Goal: Task Accomplishment & Management: Manage account settings

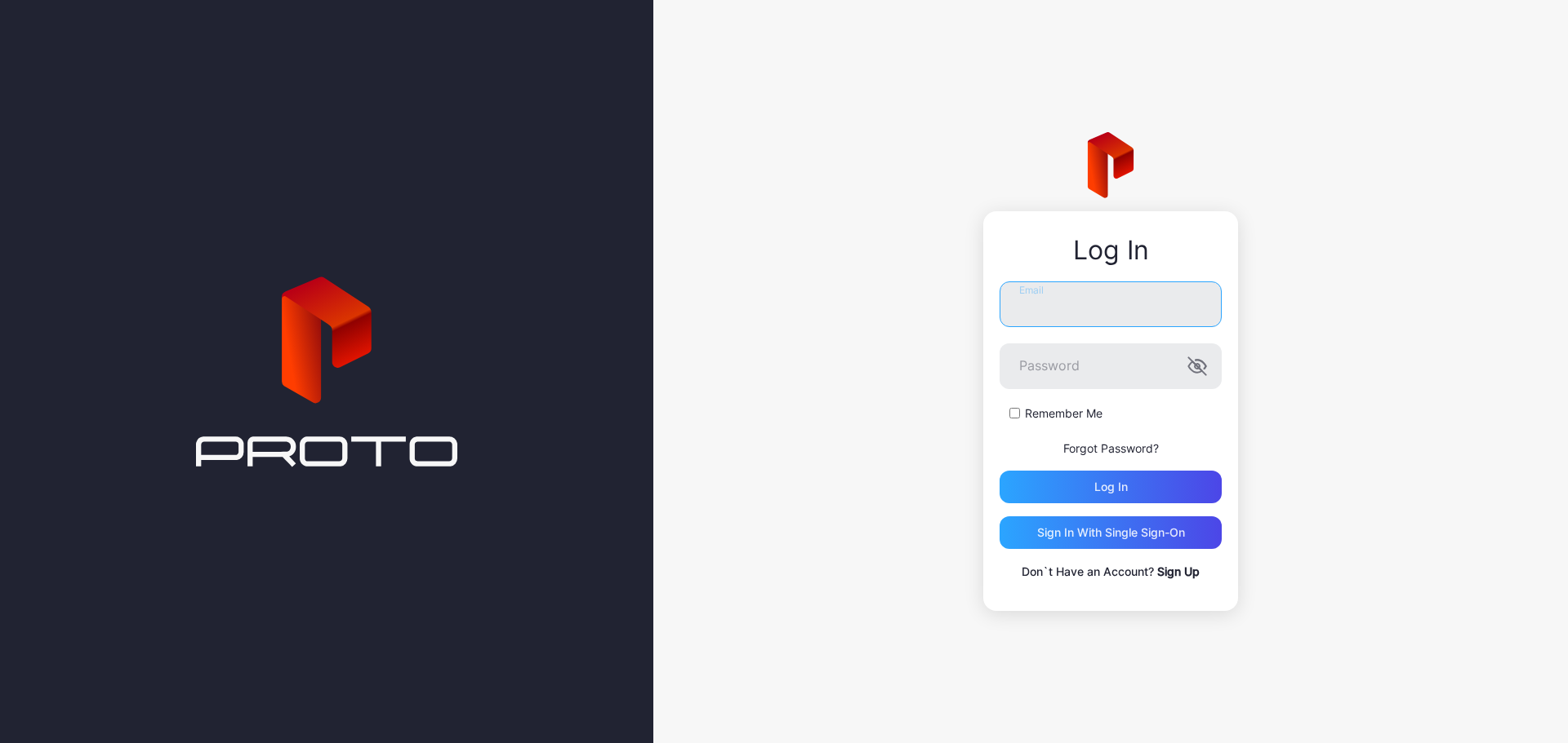
type input "**********"
click at [1035, 408] on label "Remember Me" at bounding box center [1063, 414] width 78 height 17
click at [1066, 482] on div "Log in" at bounding box center [1110, 487] width 222 height 32
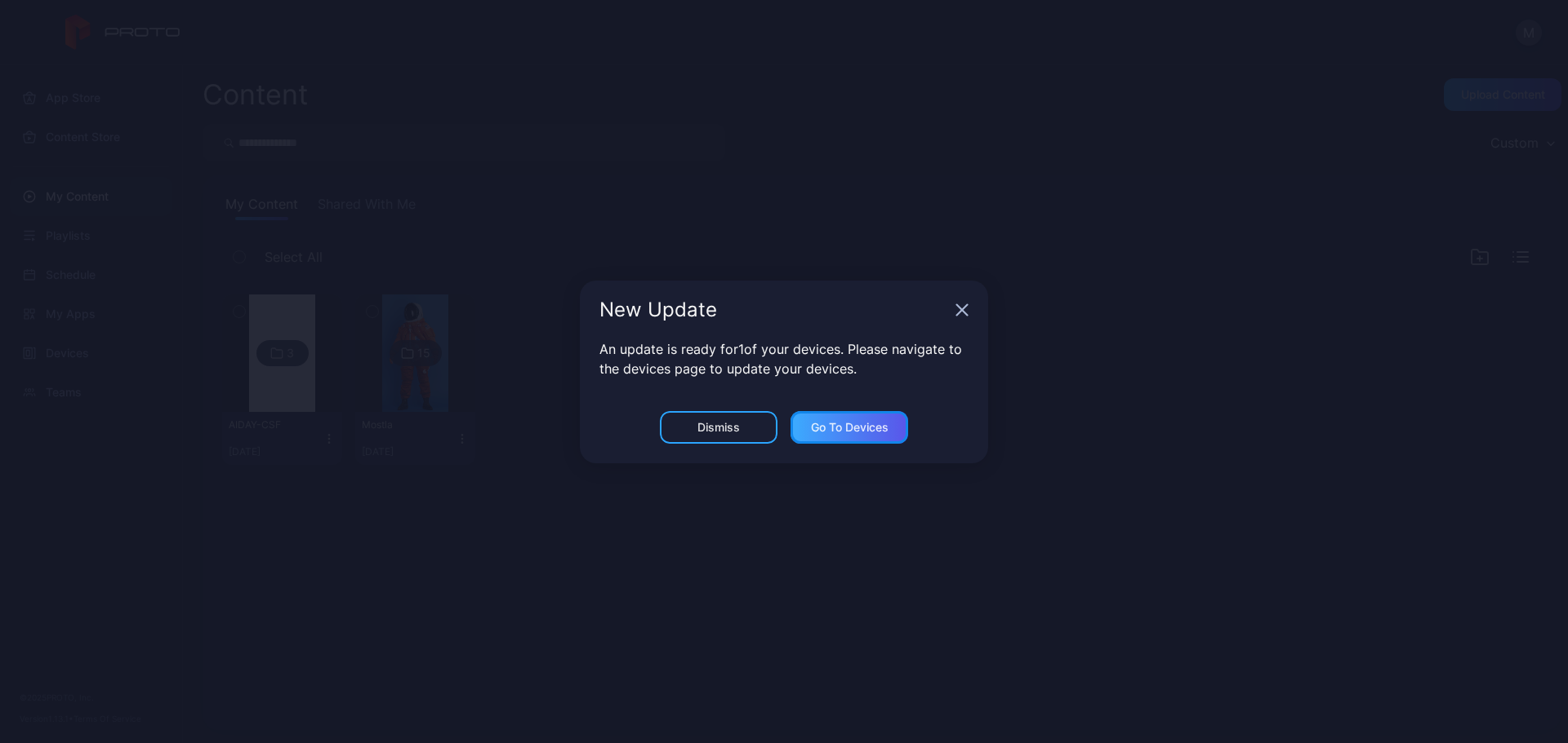
click at [884, 429] on div "Go to devices" at bounding box center [850, 428] width 78 height 13
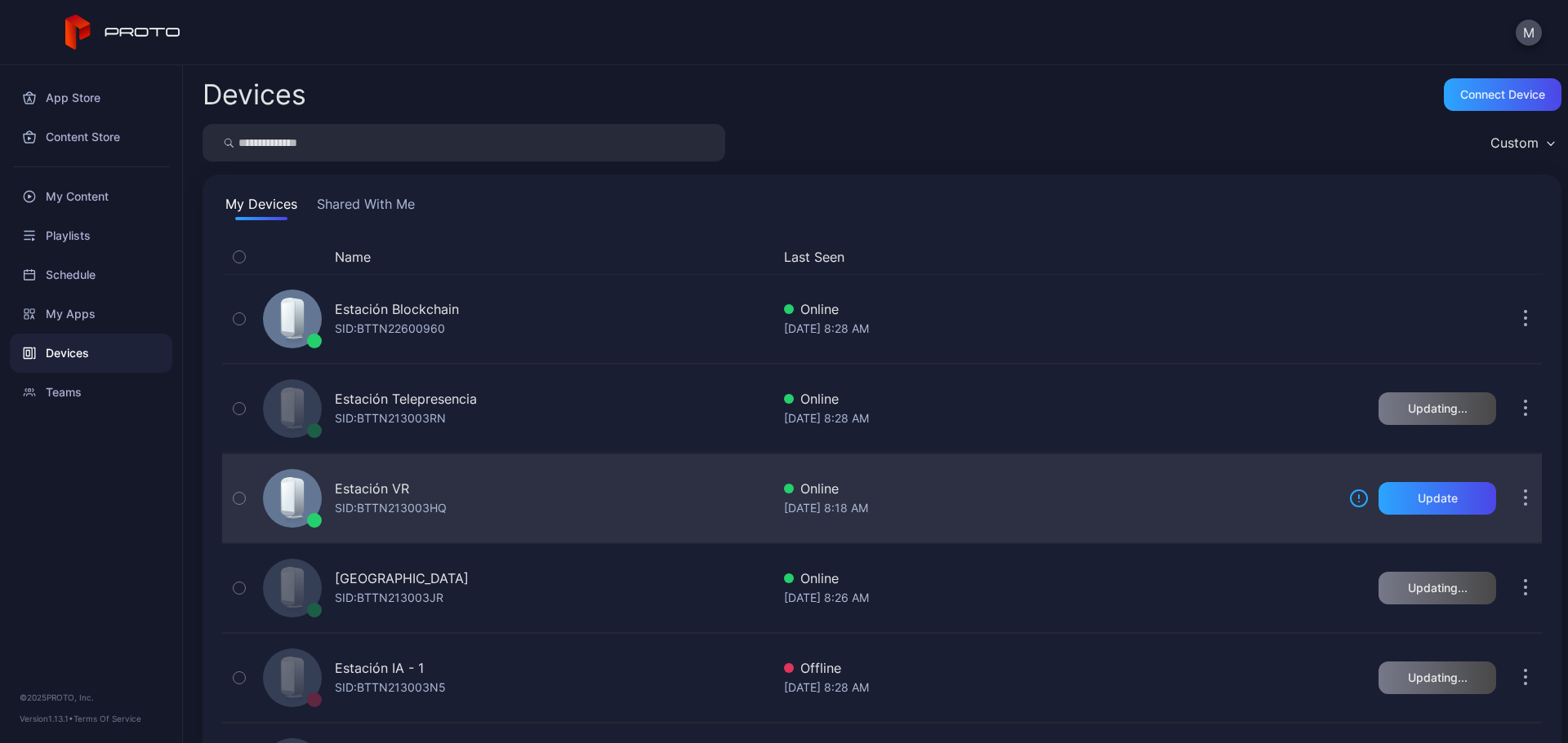
click at [1516, 504] on button "button" at bounding box center [1525, 498] width 32 height 32
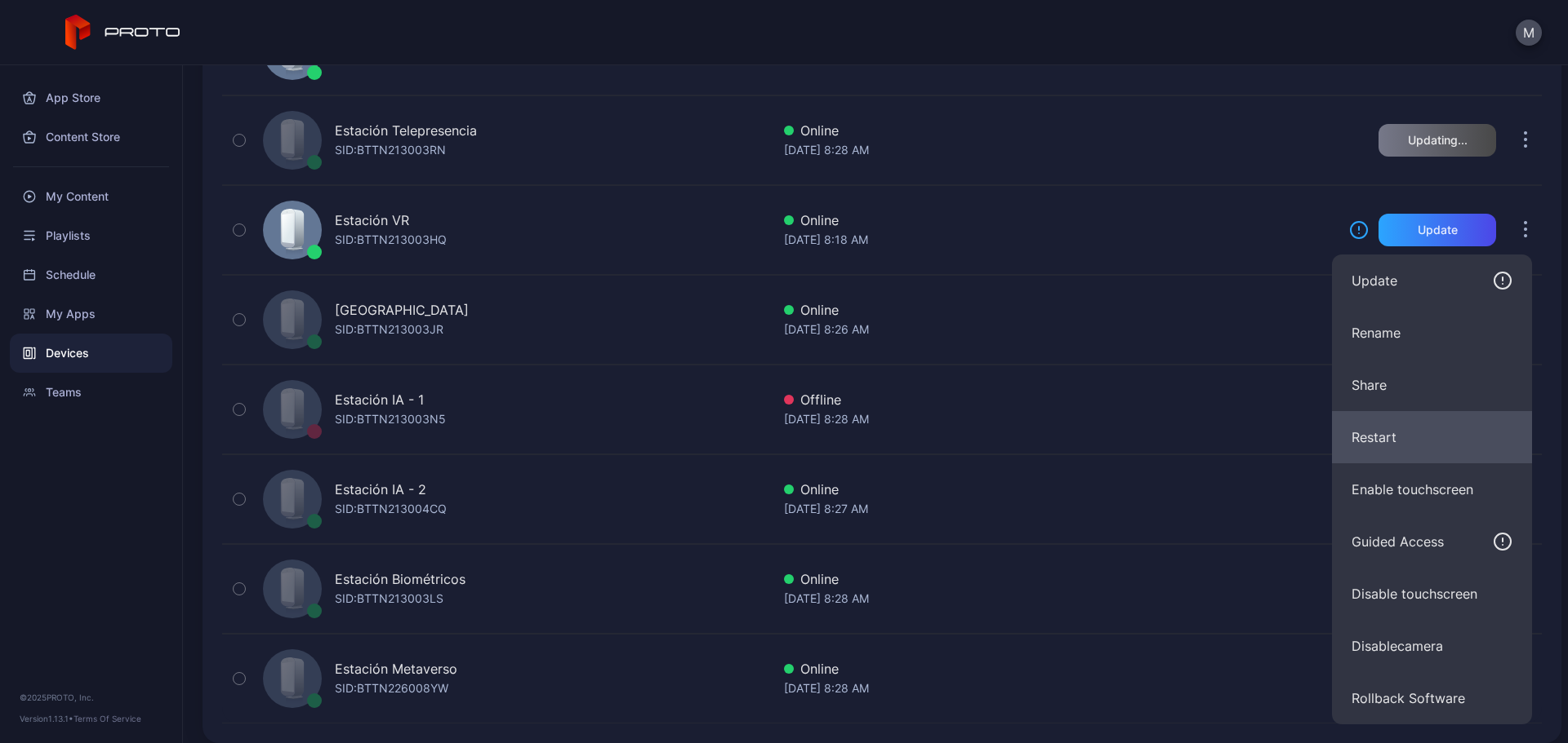
scroll to position [282, 0]
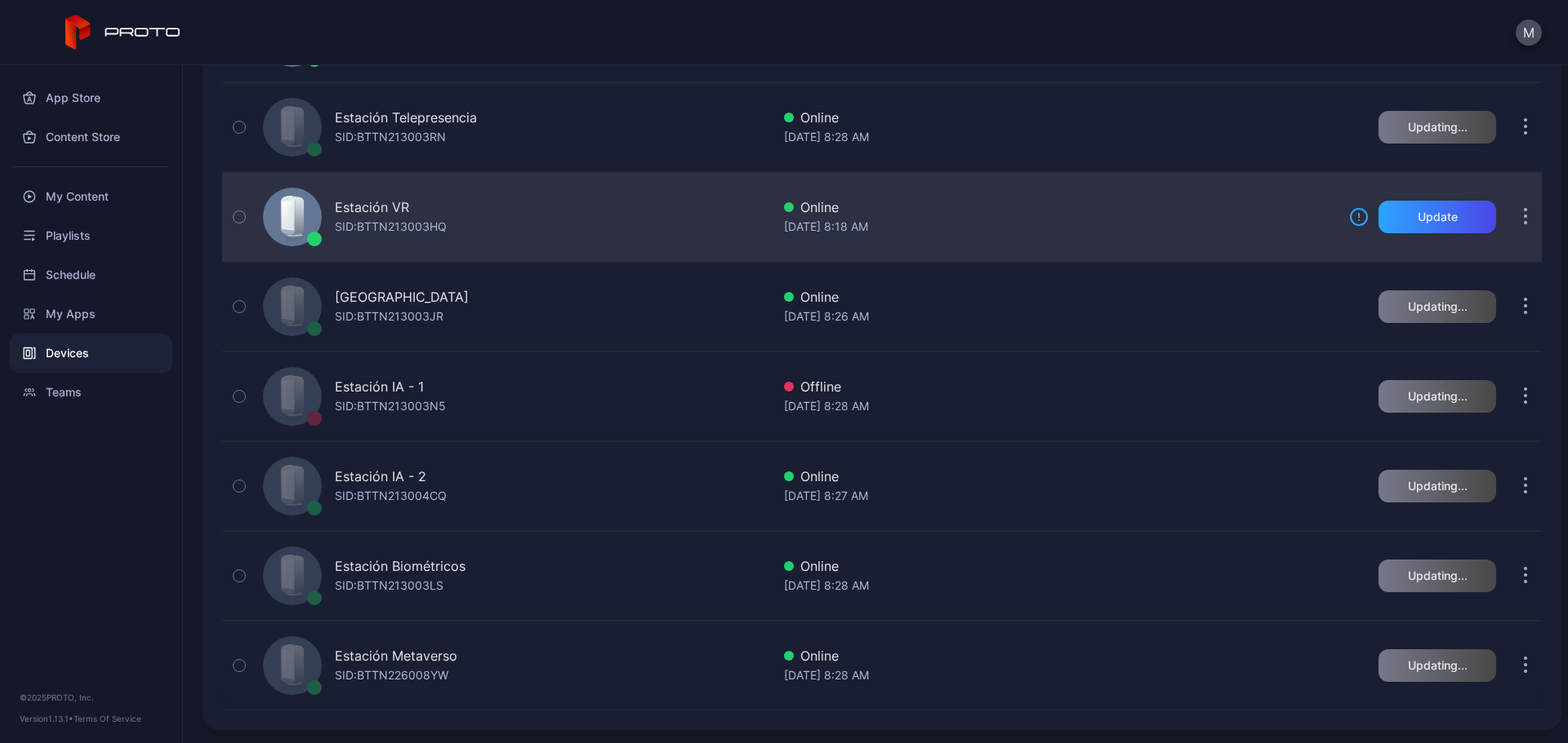
click at [1134, 222] on div "[DATE] 8:18 AM" at bounding box center [1060, 226] width 552 height 19
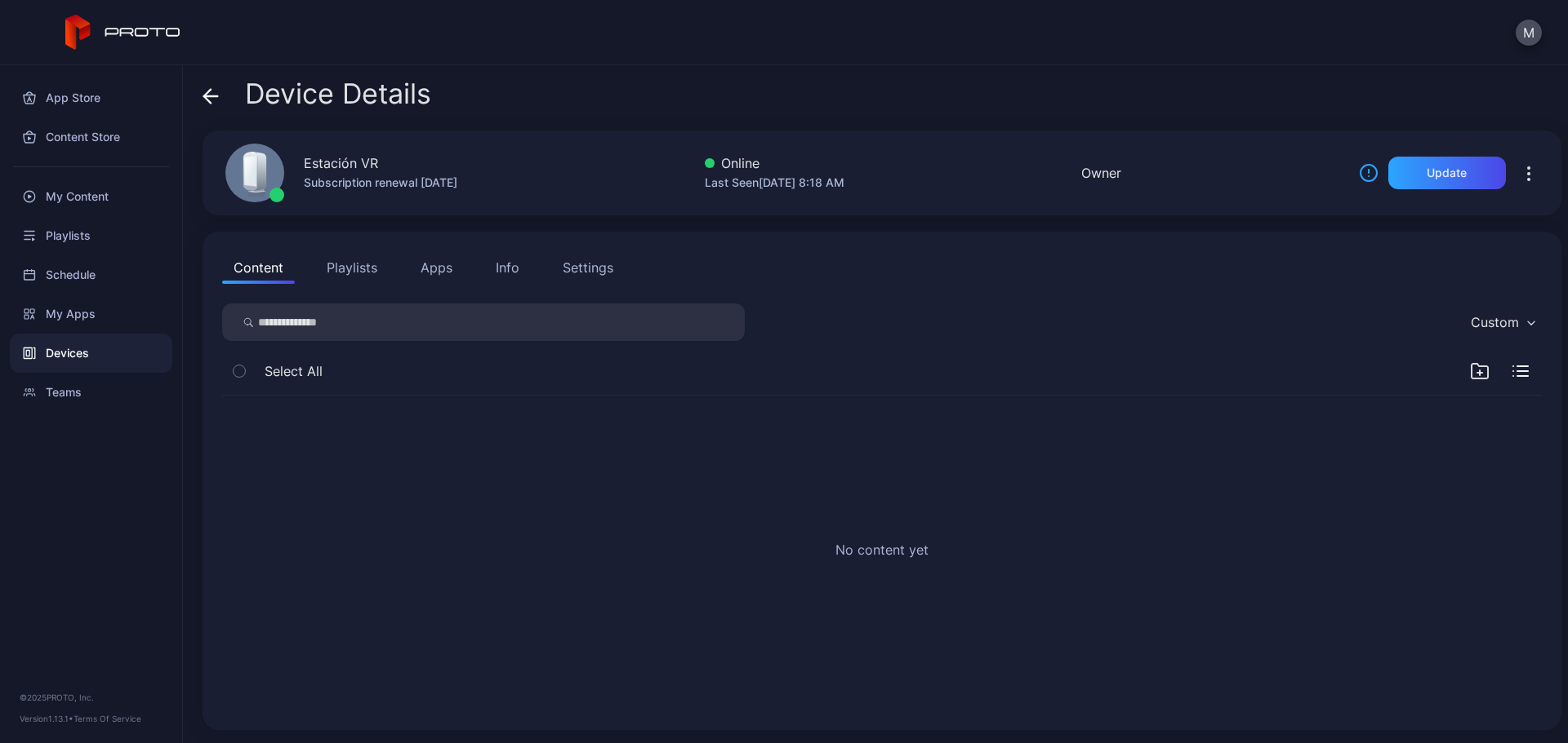
click at [611, 264] on div "Settings" at bounding box center [587, 267] width 51 height 19
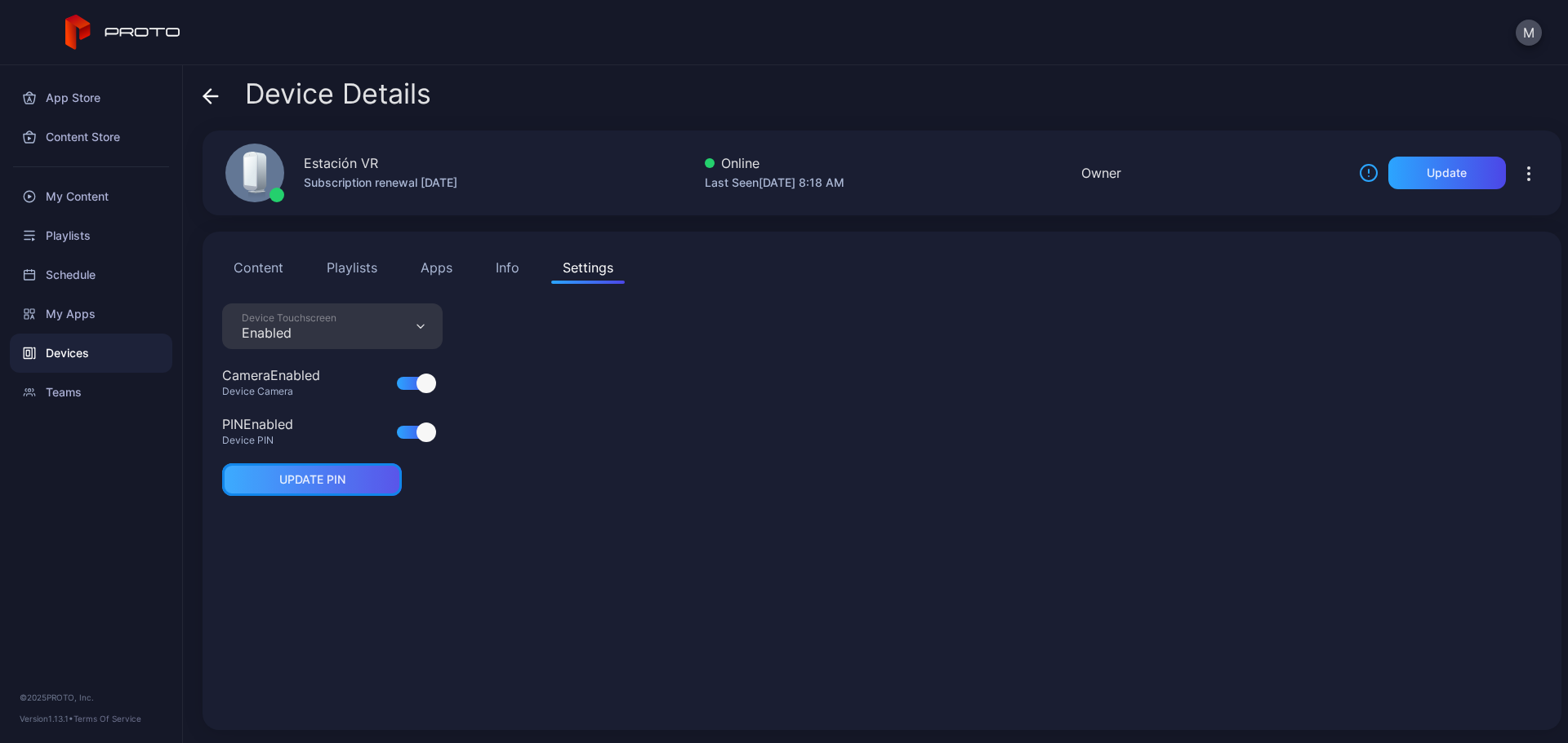
click at [351, 475] on div "UPDATE PIN" at bounding box center [312, 480] width 179 height 32
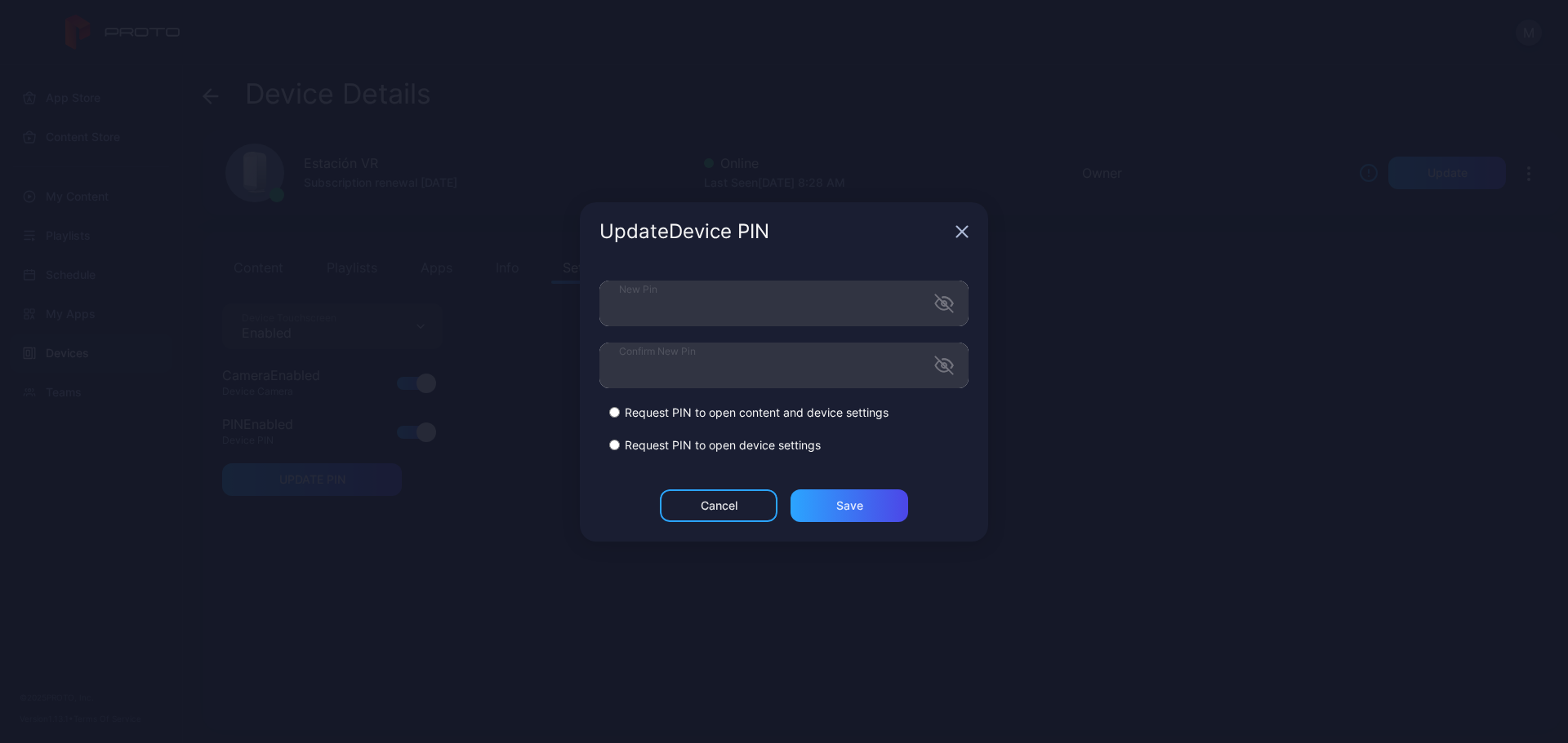
click at [632, 499] on div "Cancel Save" at bounding box center [784, 516] width 409 height 53
click at [887, 504] on div "Save" at bounding box center [849, 505] width 117 height 32
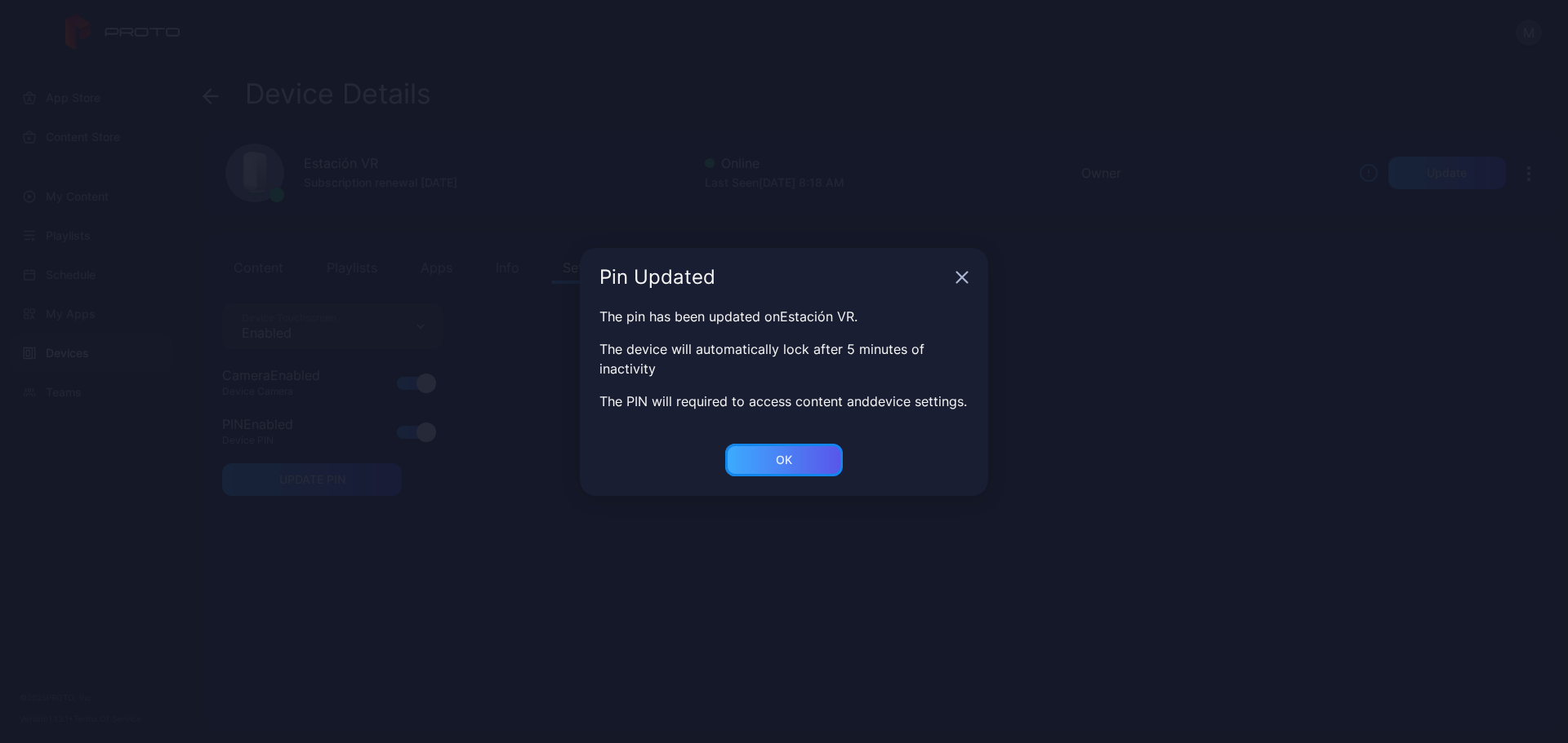
click at [803, 467] on div "OK" at bounding box center [783, 459] width 117 height 32
